Goal: Task Accomplishment & Management: Complete application form

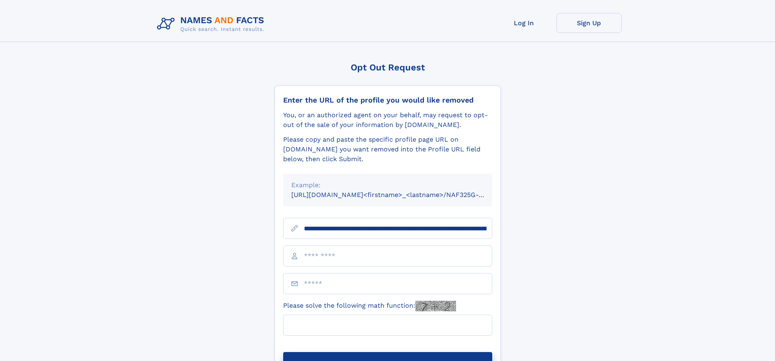
scroll to position [0, 92]
type input "**********"
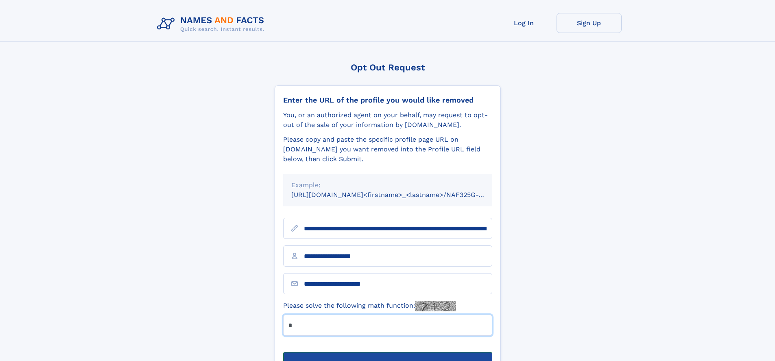
type input "*"
click at [387, 352] on button "Submit Opt Out Request" at bounding box center [387, 365] width 209 height 26
